Goal: Information Seeking & Learning: Learn about a topic

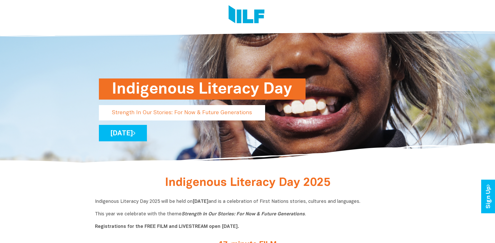
scroll to position [157, 0]
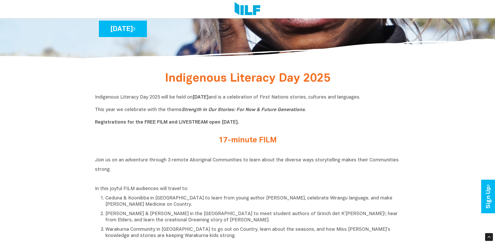
click at [107, 125] on b "Registrations for the FREE FILM and LIVESTREAM open [DATE]." at bounding box center [167, 122] width 144 height 4
click at [250, 115] on p "Indigenous Literacy Day 2025 will be held [DATE][DATE] and is a celebration of …" at bounding box center [247, 110] width 305 height 31
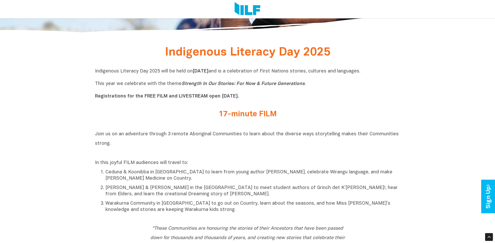
drag, startPoint x: 267, startPoint y: 69, endPoint x: 270, endPoint y: 70, distance: 3.4
click at [270, 70] on p "Indigenous Literacy Day 2025 will be held [DATE][DATE] and is a celebration of …" at bounding box center [247, 83] width 305 height 31
click at [270, 71] on p "Indigenous Literacy Day 2025 will be held [DATE][DATE] and is a celebration of …" at bounding box center [247, 83] width 305 height 31
drag, startPoint x: 269, startPoint y: 71, endPoint x: 397, endPoint y: 68, distance: 128.0
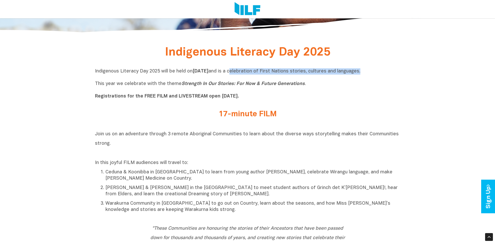
click at [397, 68] on div "Indigenous Literacy Day 2025 will be held [DATE][DATE] and is a celebration of …" at bounding box center [247, 85] width 305 height 42
copy p "celebration of First Nations stories, cultures and languages"
click at [347, 82] on p "Indigenous Literacy Day 2025 will be held [DATE][DATE] and is a celebration of …" at bounding box center [247, 83] width 305 height 31
